Goal: Information Seeking & Learning: Learn about a topic

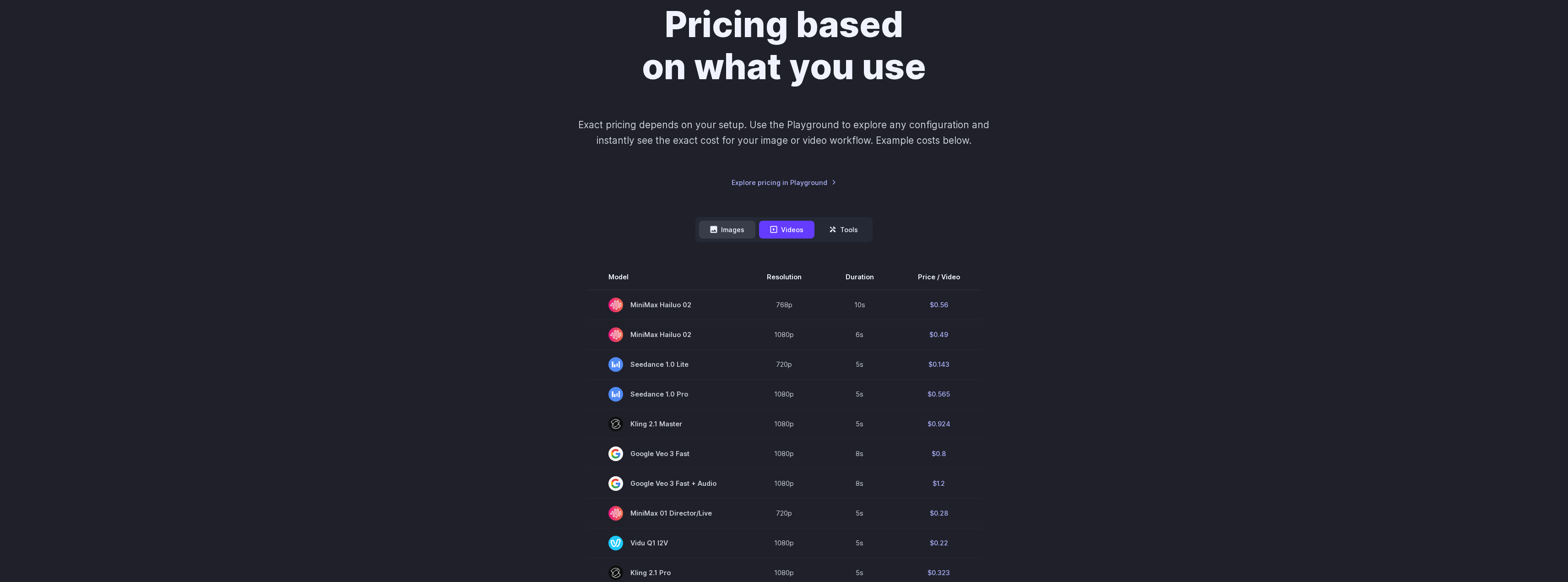
click at [729, 225] on button "Images" at bounding box center [727, 230] width 56 height 18
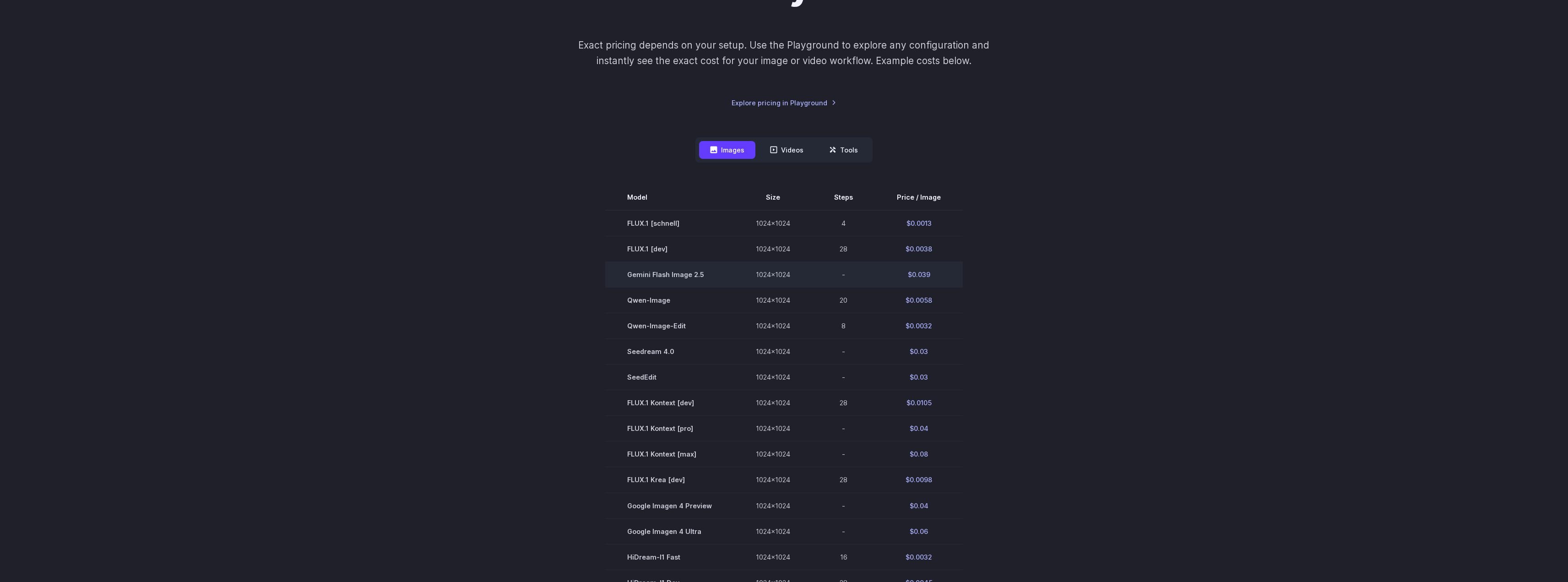
scroll to position [183, 0]
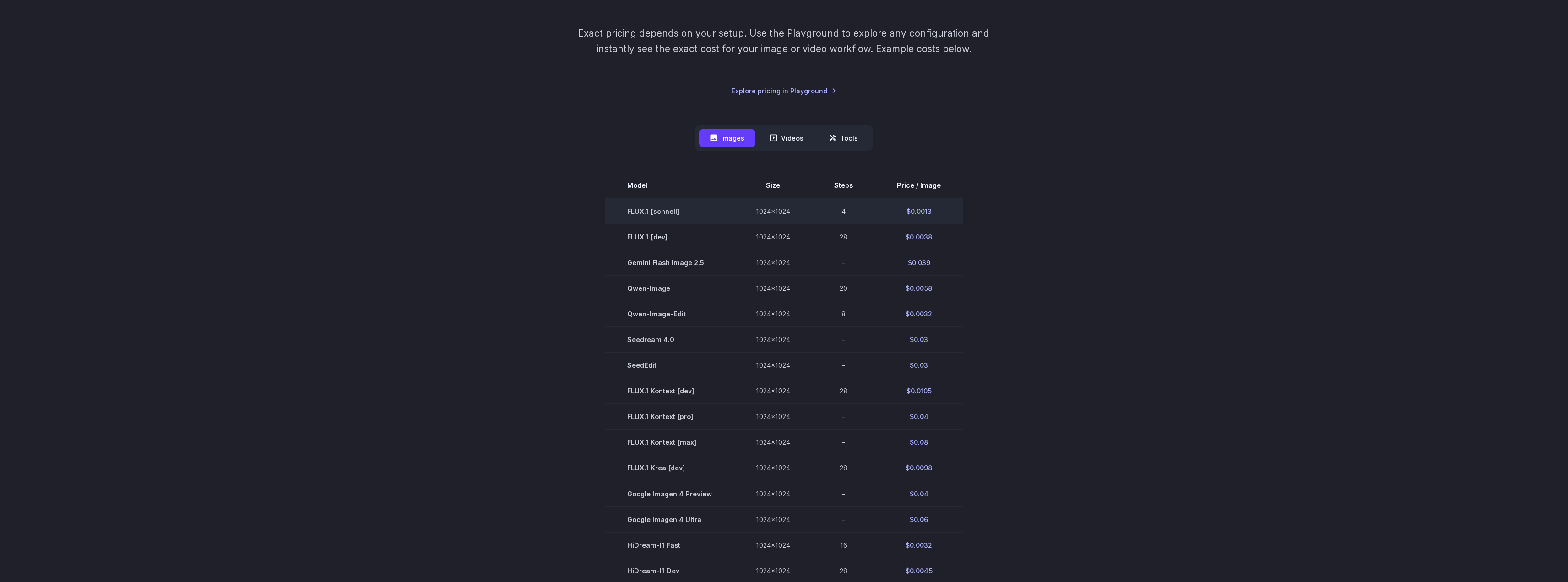
click at [782, 210] on td "1024x1024" at bounding box center [773, 211] width 79 height 26
drag, startPoint x: 743, startPoint y: 211, endPoint x: 801, endPoint y: 214, distance: 58.1
click at [801, 214] on td "1024x1024" at bounding box center [773, 211] width 79 height 26
click at [779, 210] on td "1024x1024" at bounding box center [773, 211] width 79 height 26
click at [786, 211] on td "1024x1024" at bounding box center [773, 211] width 79 height 26
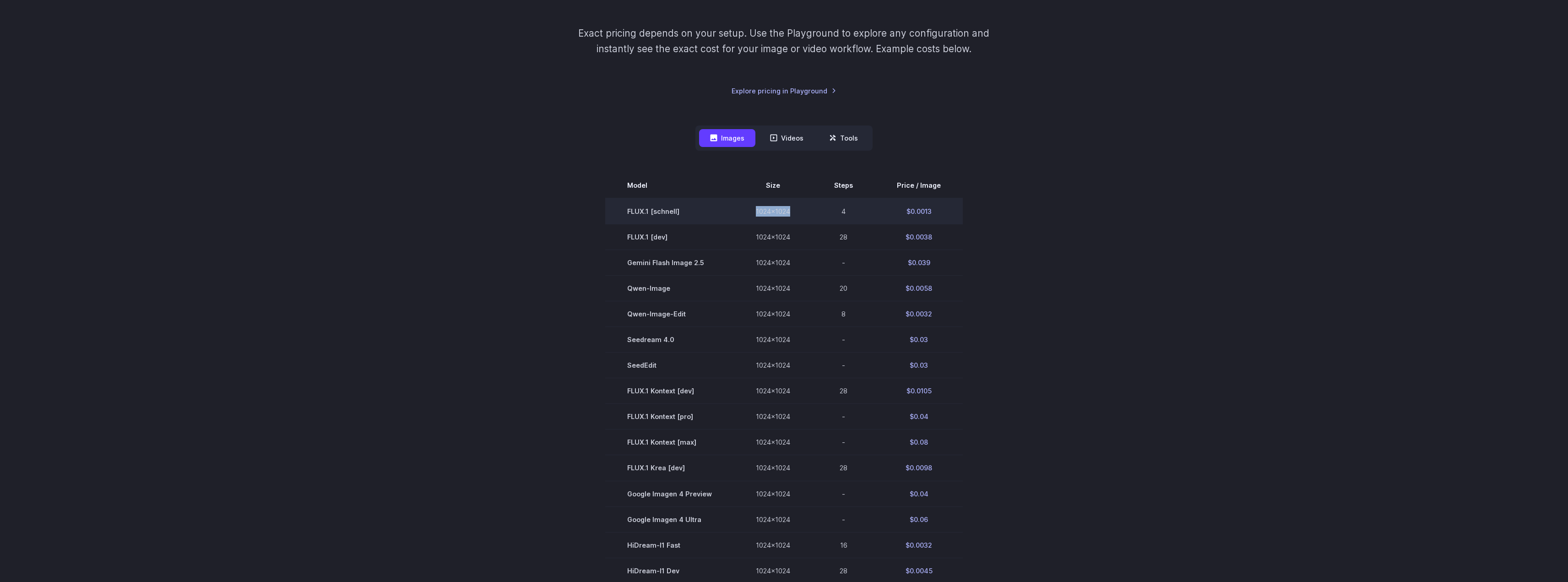
click at [786, 211] on td "1024x1024" at bounding box center [773, 211] width 79 height 26
click at [901, 134] on div "Images Videos Tools ****** ****** ***** Model Size Steps Price / Image FLUX.1 […" at bounding box center [784, 419] width 638 height 586
click at [923, 211] on td "$0.0013" at bounding box center [919, 211] width 88 height 26
click at [805, 134] on button "Videos" at bounding box center [787, 138] width 55 height 18
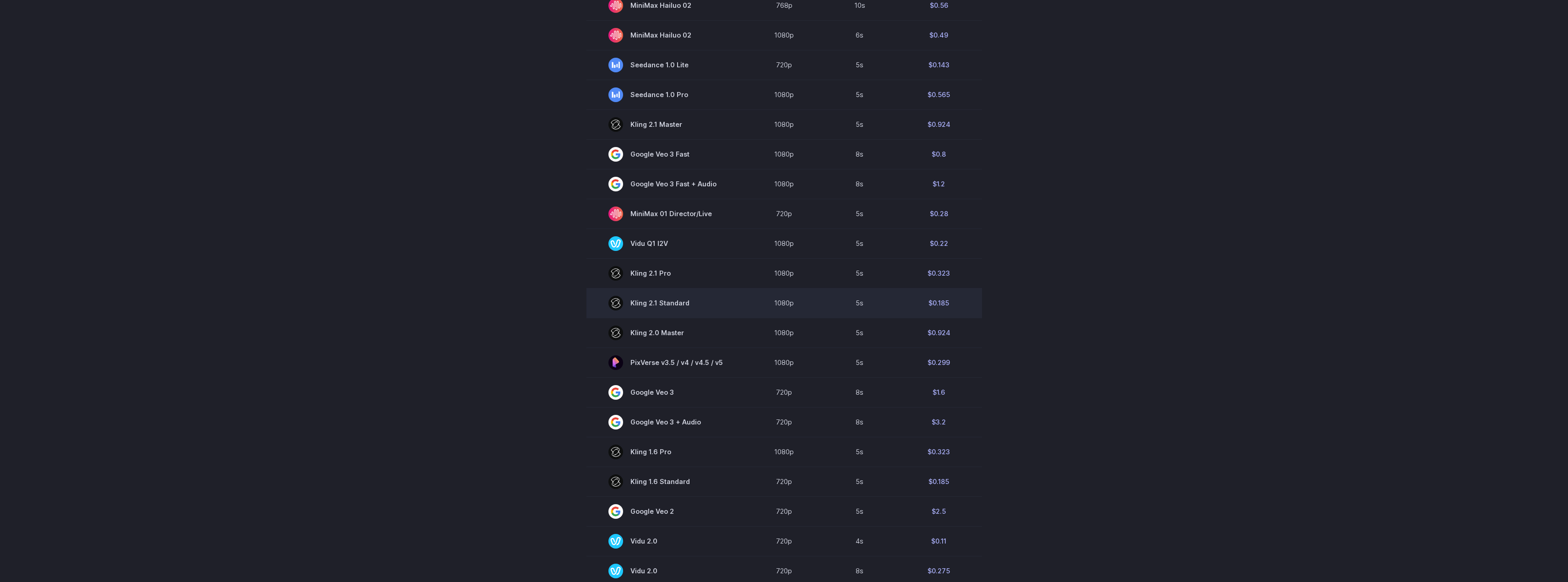
scroll to position [412, 0]
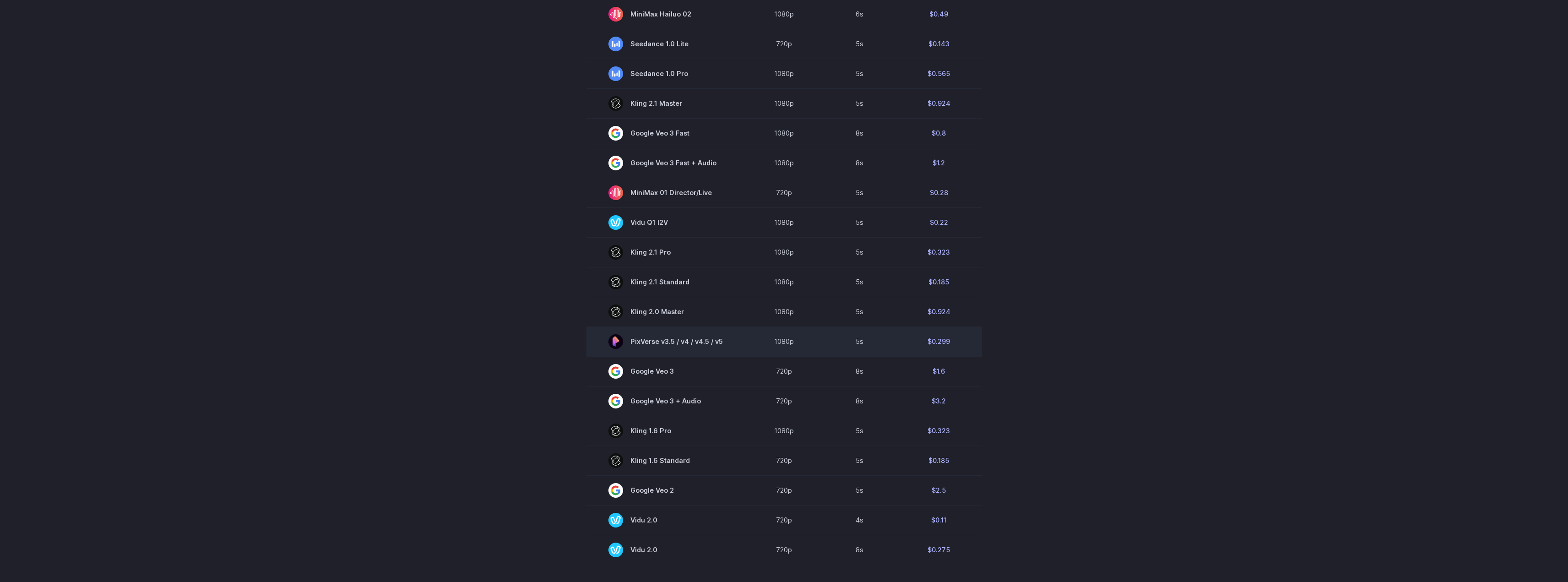
click at [938, 341] on td "$0.299" at bounding box center [939, 341] width 86 height 30
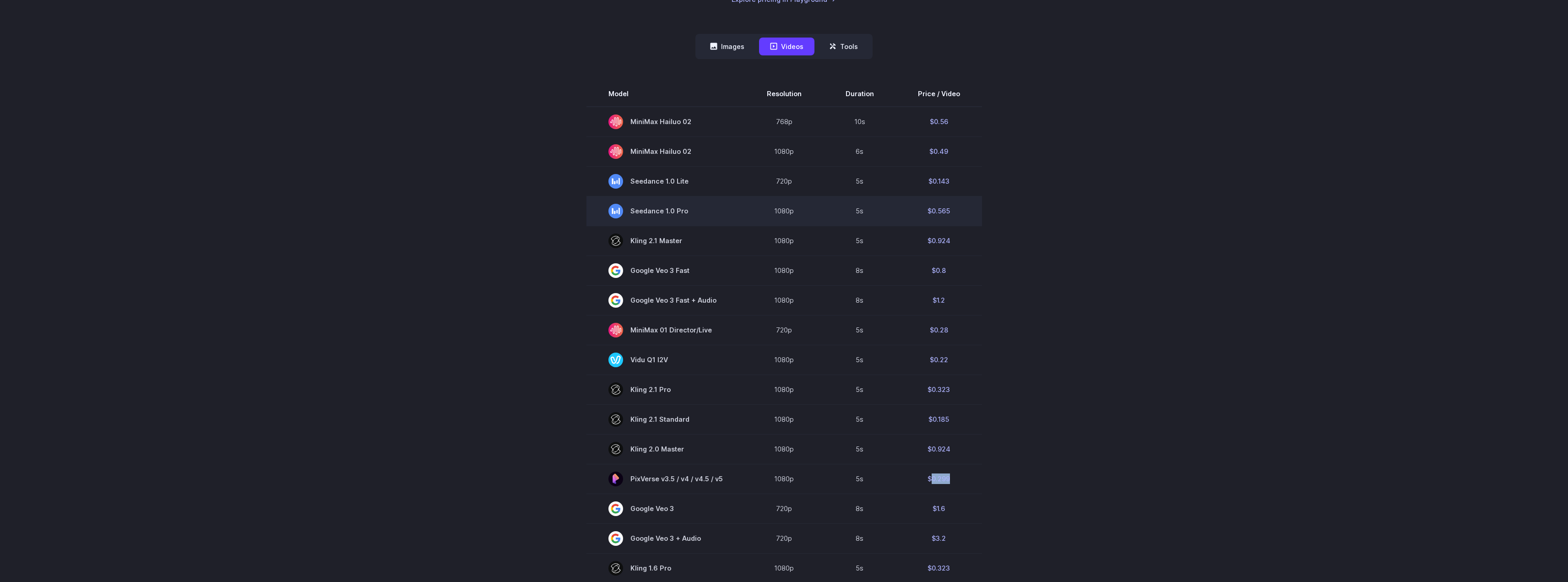
scroll to position [229, 0]
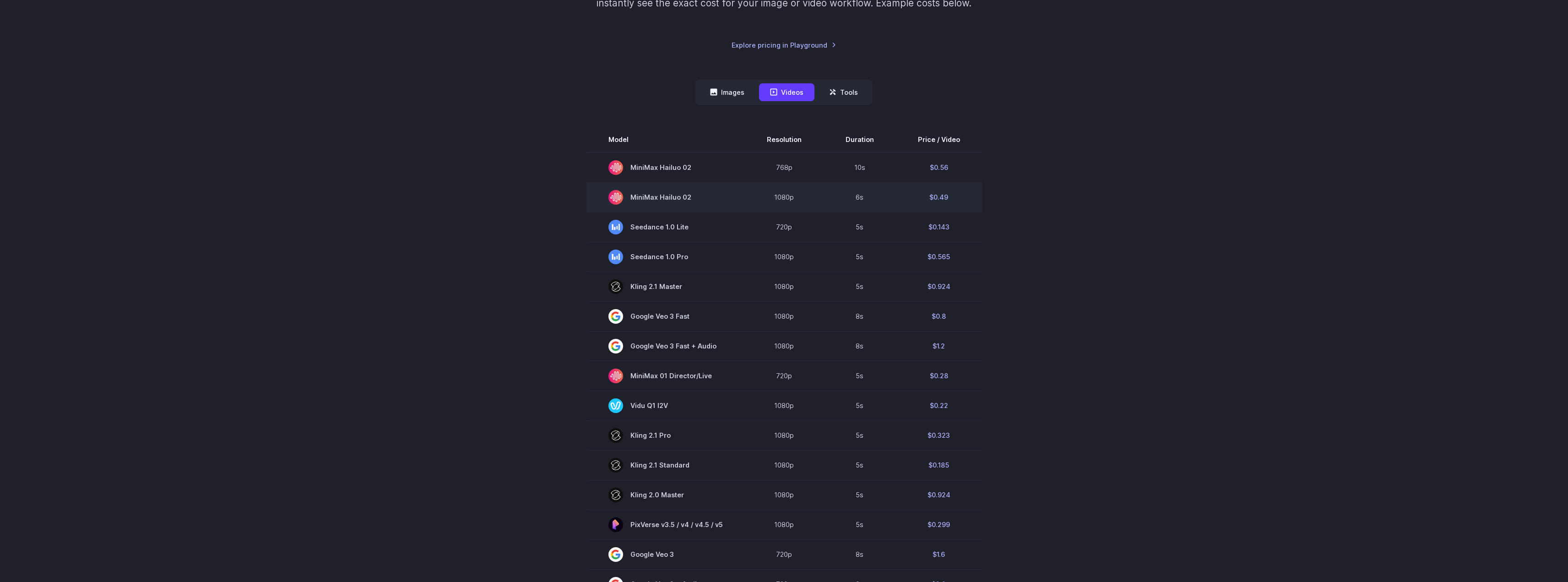
click at [938, 198] on td "$0.49" at bounding box center [939, 197] width 86 height 30
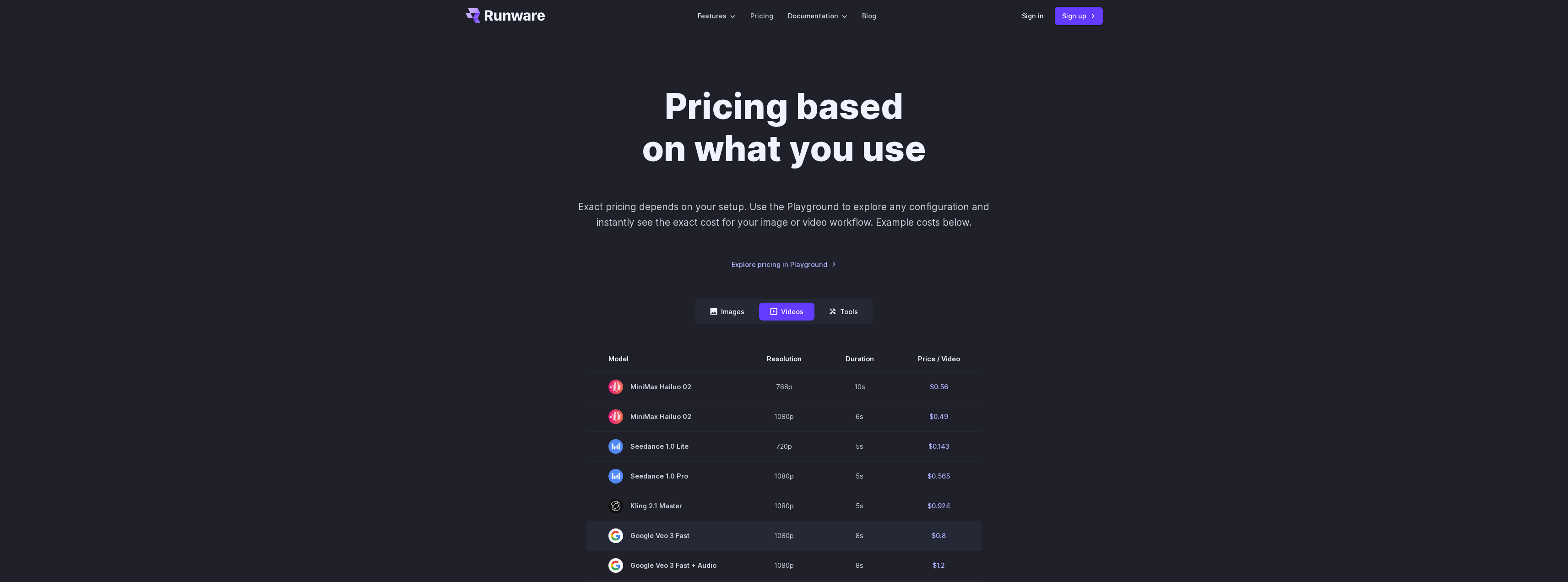
scroll to position [0, 0]
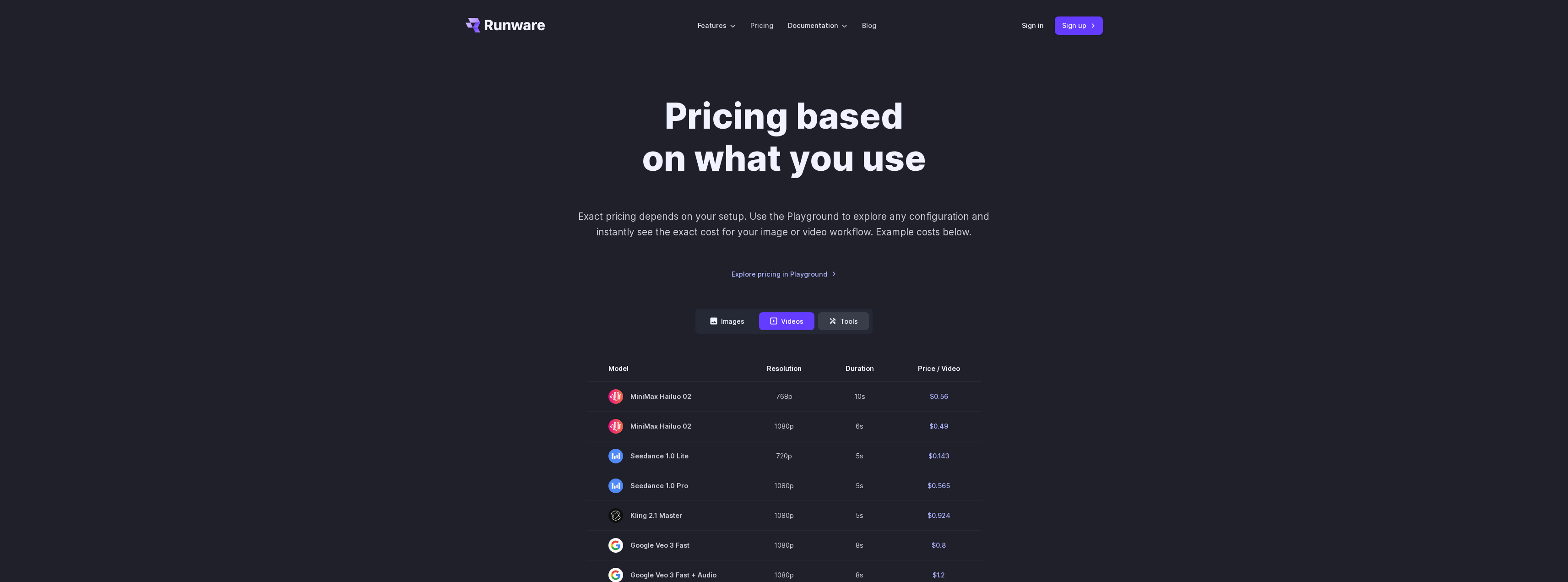
click at [835, 325] on button "Tools" at bounding box center [844, 321] width 51 height 18
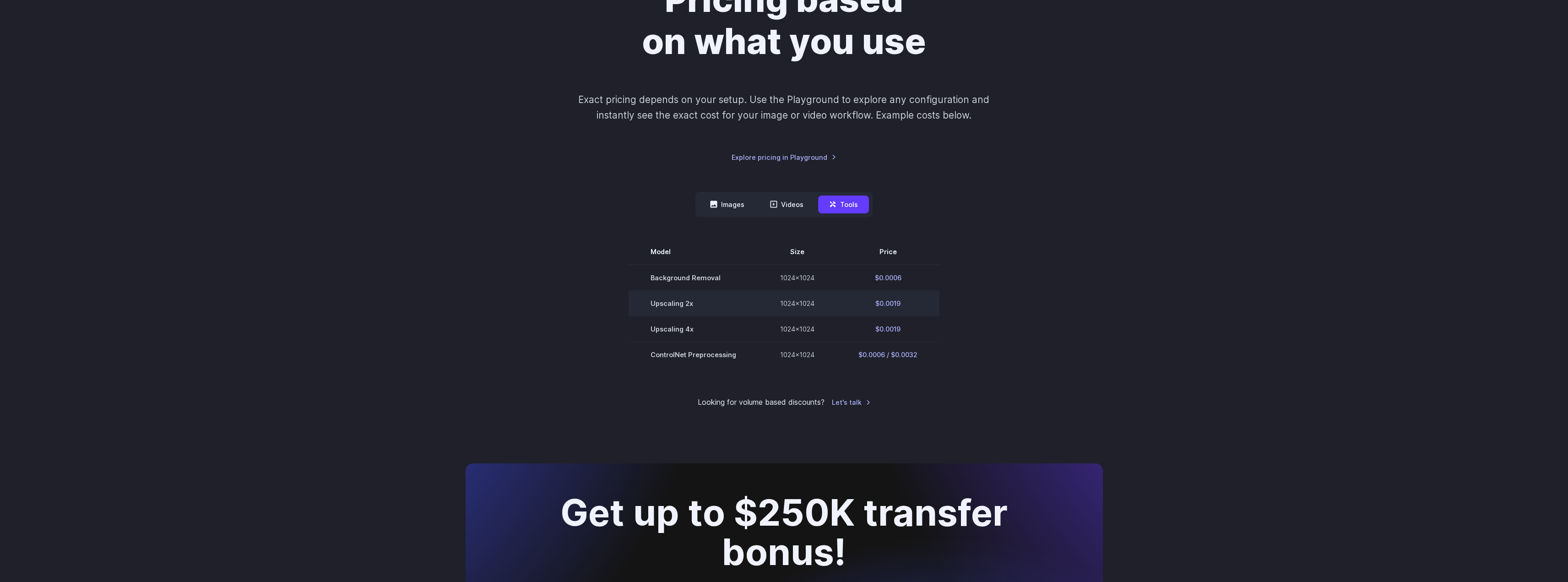
scroll to position [137, 0]
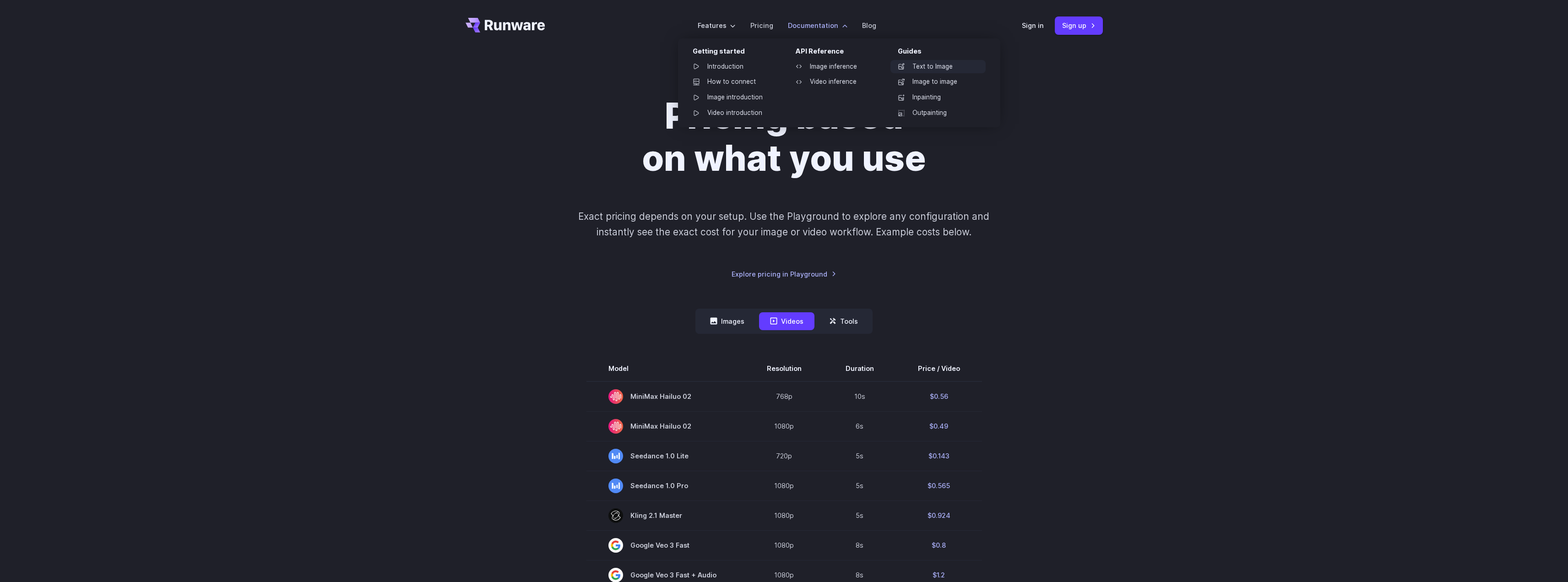
click at [957, 70] on link "Text to Image" at bounding box center [938, 67] width 95 height 14
